Goal: Communication & Community: Ask a question

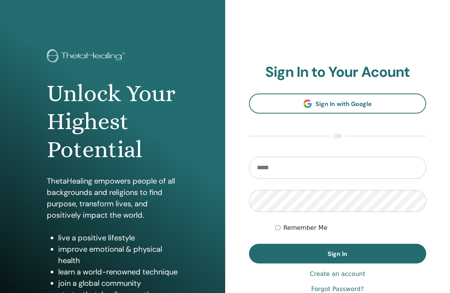
scroll to position [70, 0]
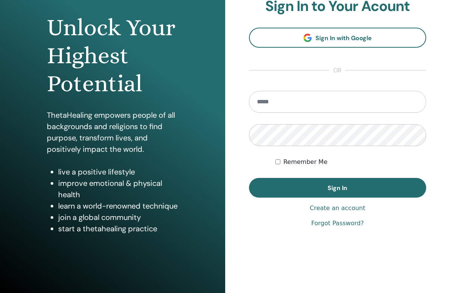
scroll to position [70, 0]
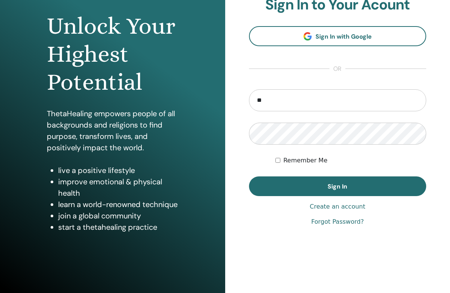
type input "**********"
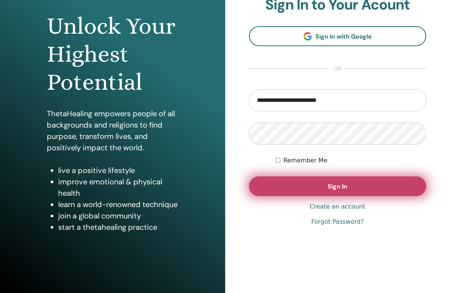
click at [344, 185] on span "Sign In" at bounding box center [338, 186] width 20 height 8
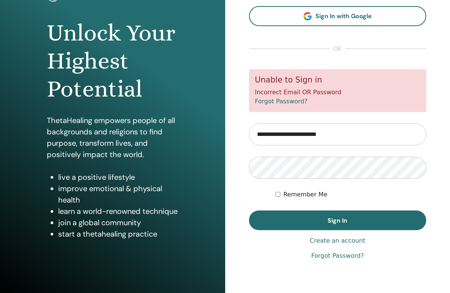
scroll to position [70, 0]
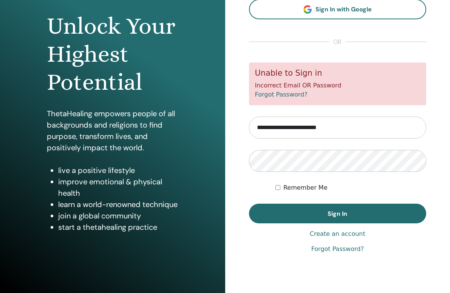
click at [325, 250] on link "Forgot Password?" at bounding box center [338, 248] width 53 height 9
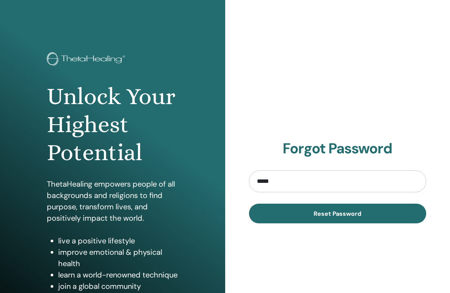
type input "**********"
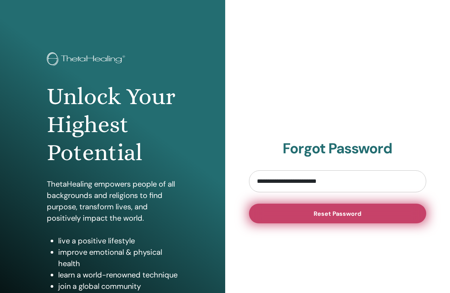
click at [329, 215] on span "Reset Password" at bounding box center [338, 213] width 48 height 8
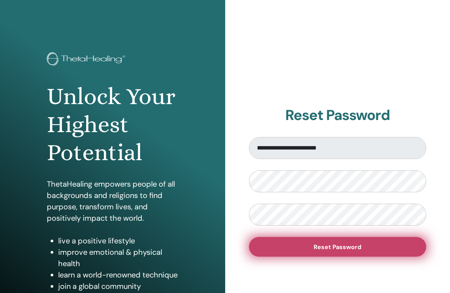
click at [327, 249] on span "Reset Password" at bounding box center [338, 247] width 48 height 8
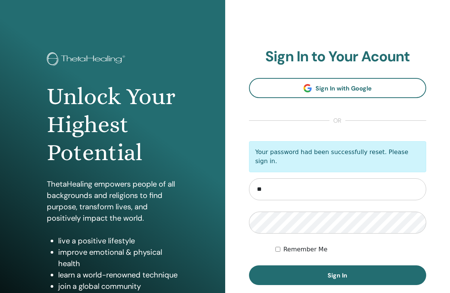
type input "**********"
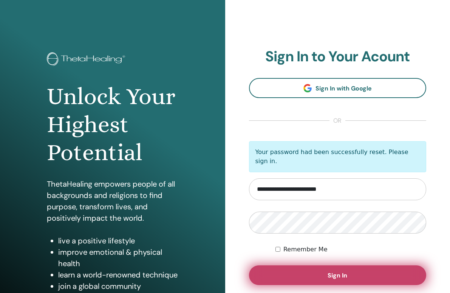
click at [316, 265] on button "Sign In" at bounding box center [338, 275] width 178 height 20
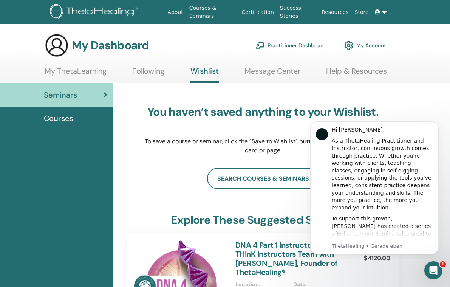
click at [83, 70] on link "My ThetaLearning" at bounding box center [76, 74] width 62 height 15
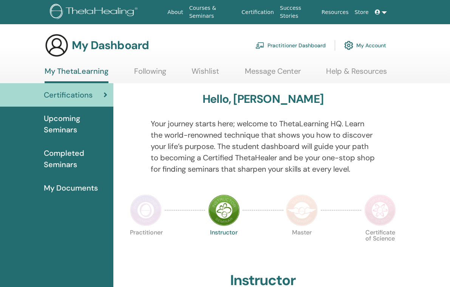
click at [212, 11] on link "Courses & Seminars" at bounding box center [212, 12] width 53 height 22
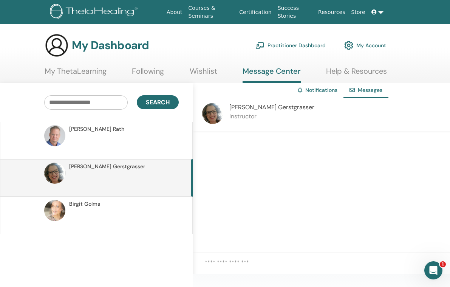
click at [257, 155] on div at bounding box center [323, 192] width 261 height 121
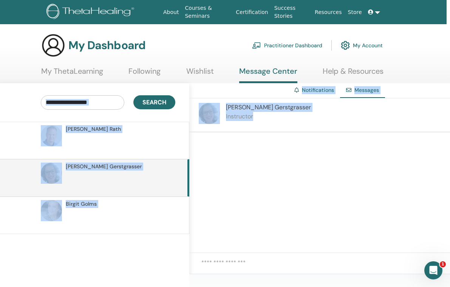
drag, startPoint x: 450, startPoint y: 81, endPoint x: 467, endPoint y: 143, distance: 65.1
click at [447, 143] on html "About Courses & Seminars Certification Success Stories Resources Store DS [PERS…" at bounding box center [222, 143] width 450 height 287
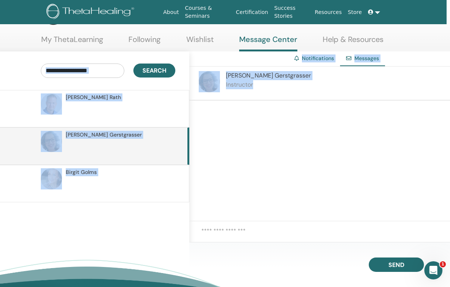
scroll to position [30, 3]
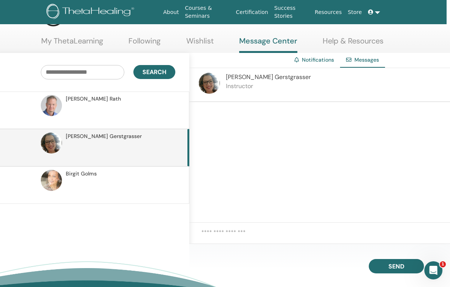
click at [264, 235] on textarea at bounding box center [326, 237] width 249 height 18
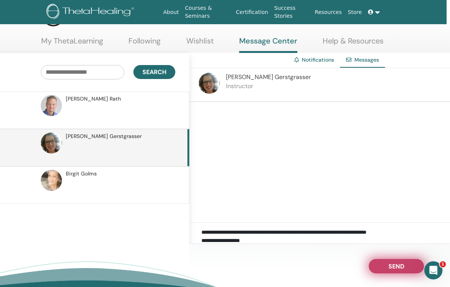
type textarea "**********"
click at [398, 268] on span "Send" at bounding box center [397, 264] width 16 height 5
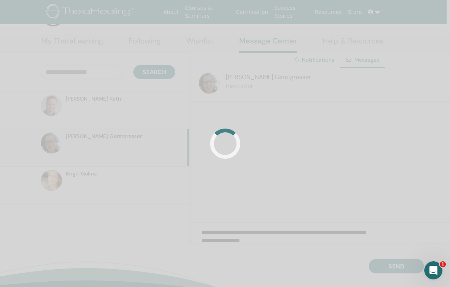
scroll to position [30, 0]
